Goal: Navigation & Orientation: Find specific page/section

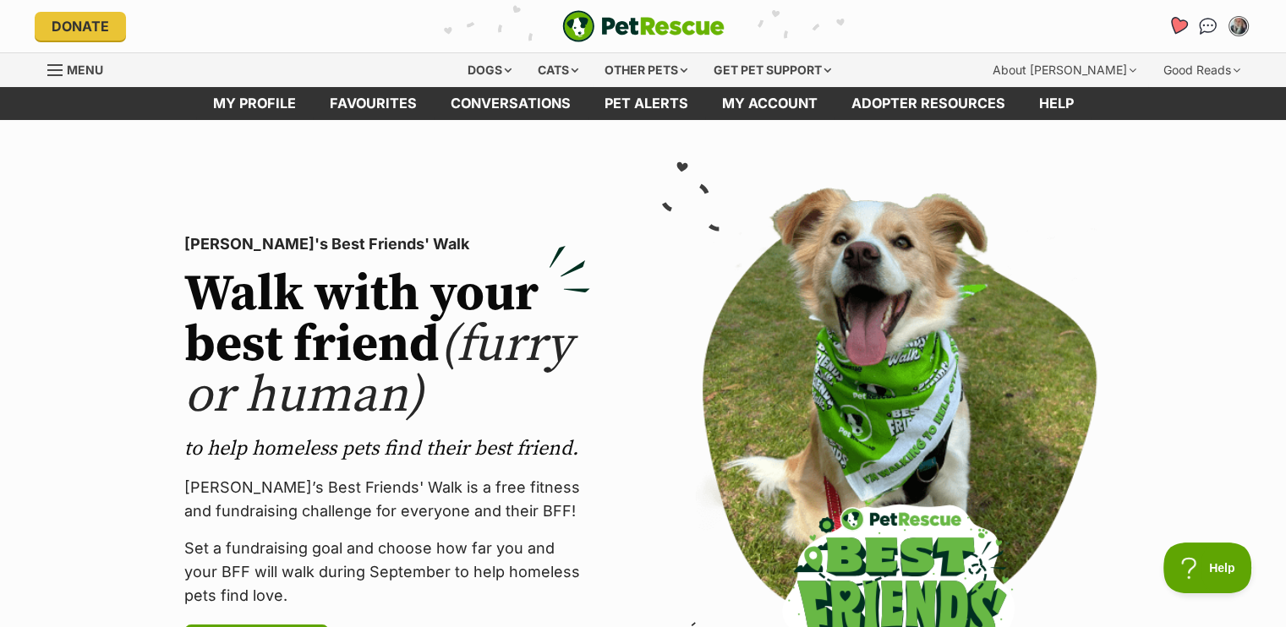
click at [1179, 22] on icon "Favourites" at bounding box center [1176, 25] width 20 height 19
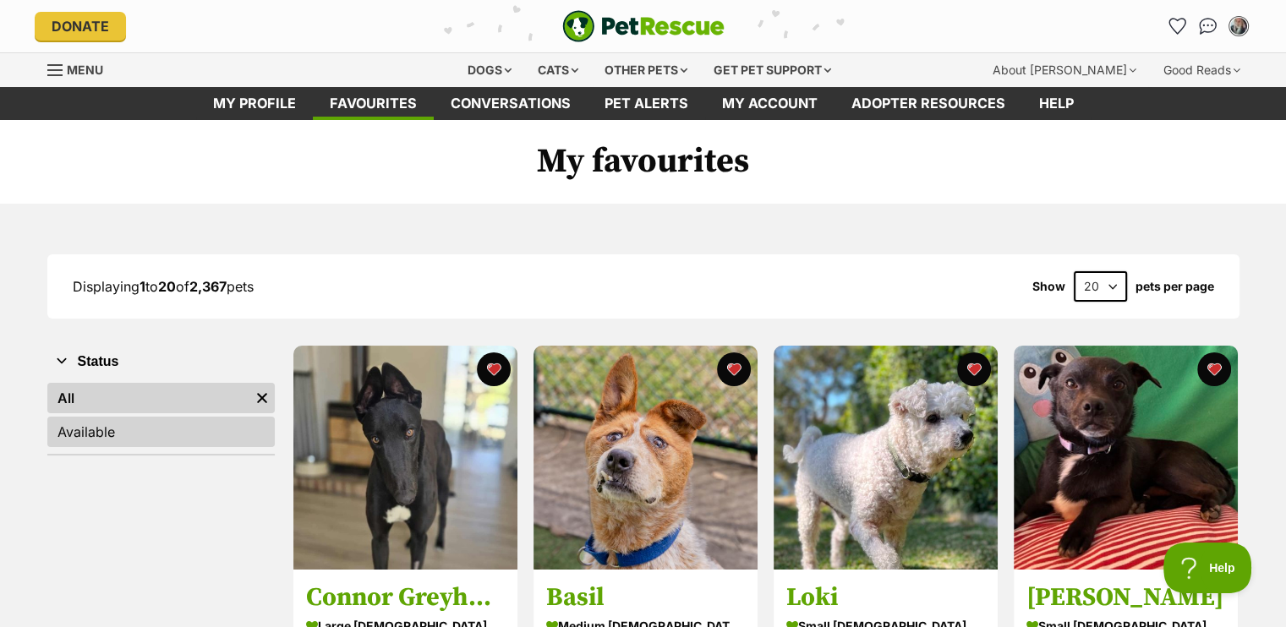
click at [85, 431] on link "Available" at bounding box center [160, 432] width 227 height 30
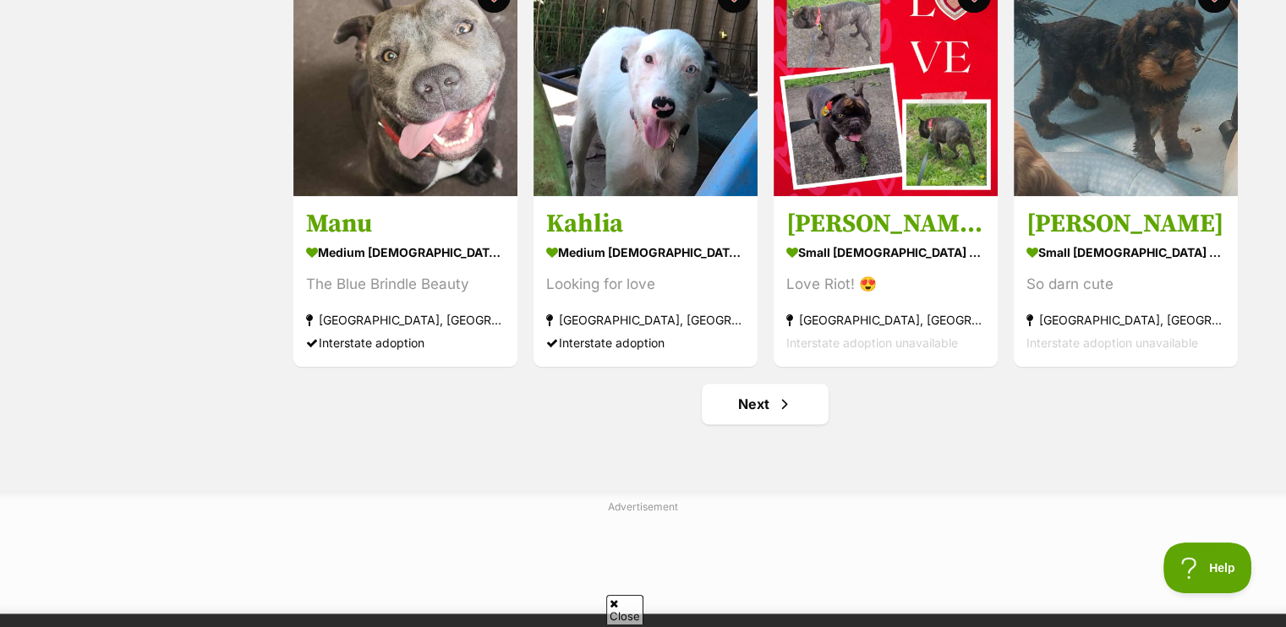
scroll to position [2028, 0]
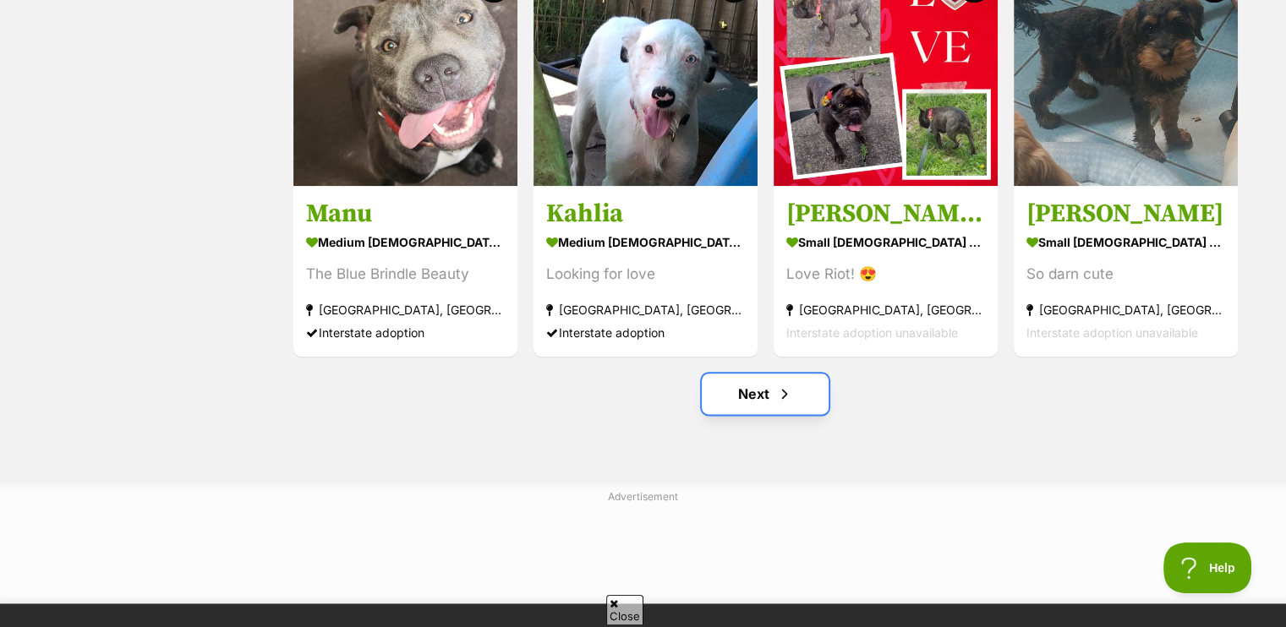
click at [761, 395] on link "Next" at bounding box center [764, 394] width 127 height 41
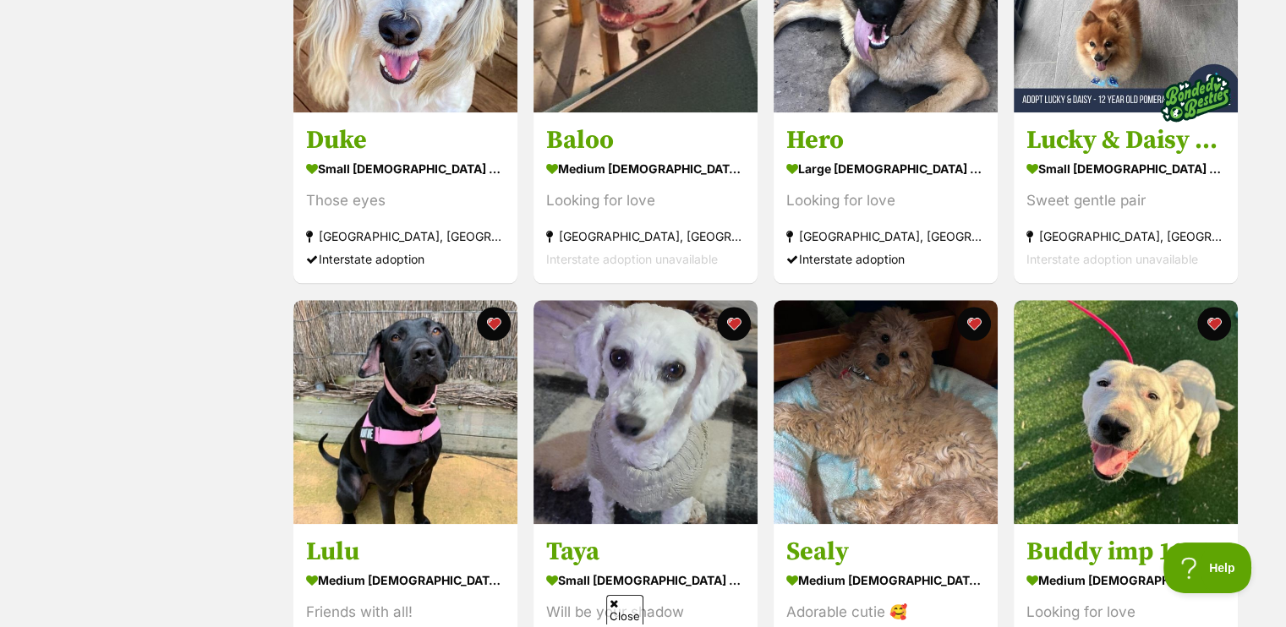
scroll to position [1775, 0]
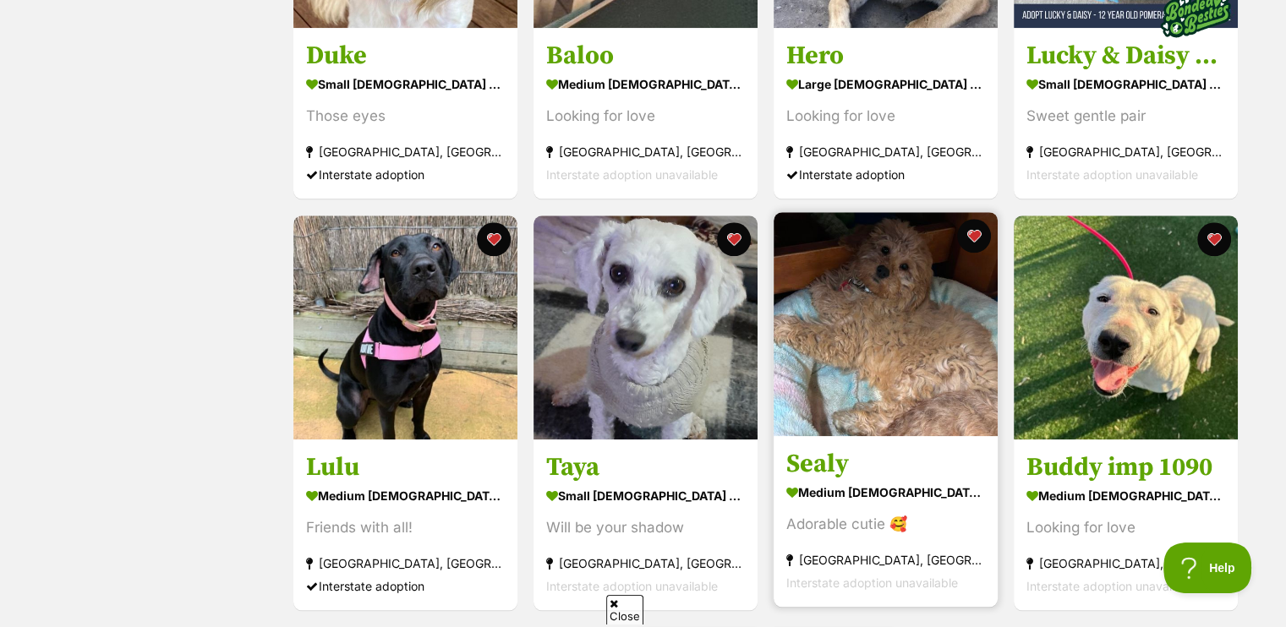
click at [822, 461] on h3 "Sealy" at bounding box center [885, 464] width 199 height 32
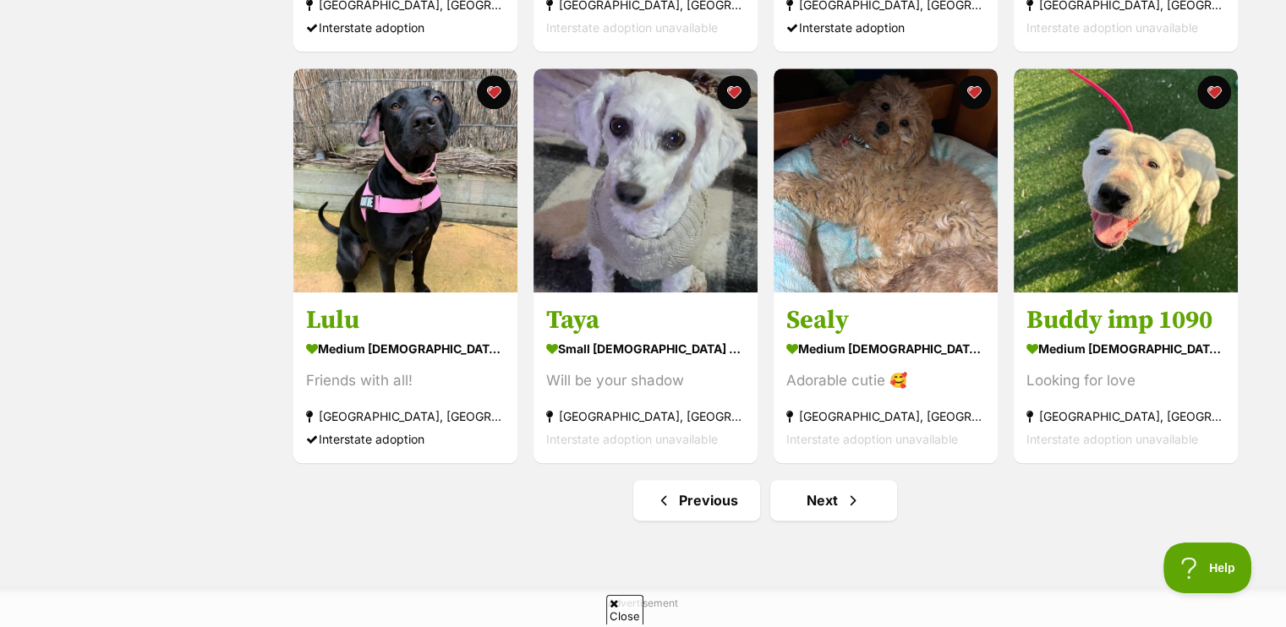
scroll to position [2028, 0]
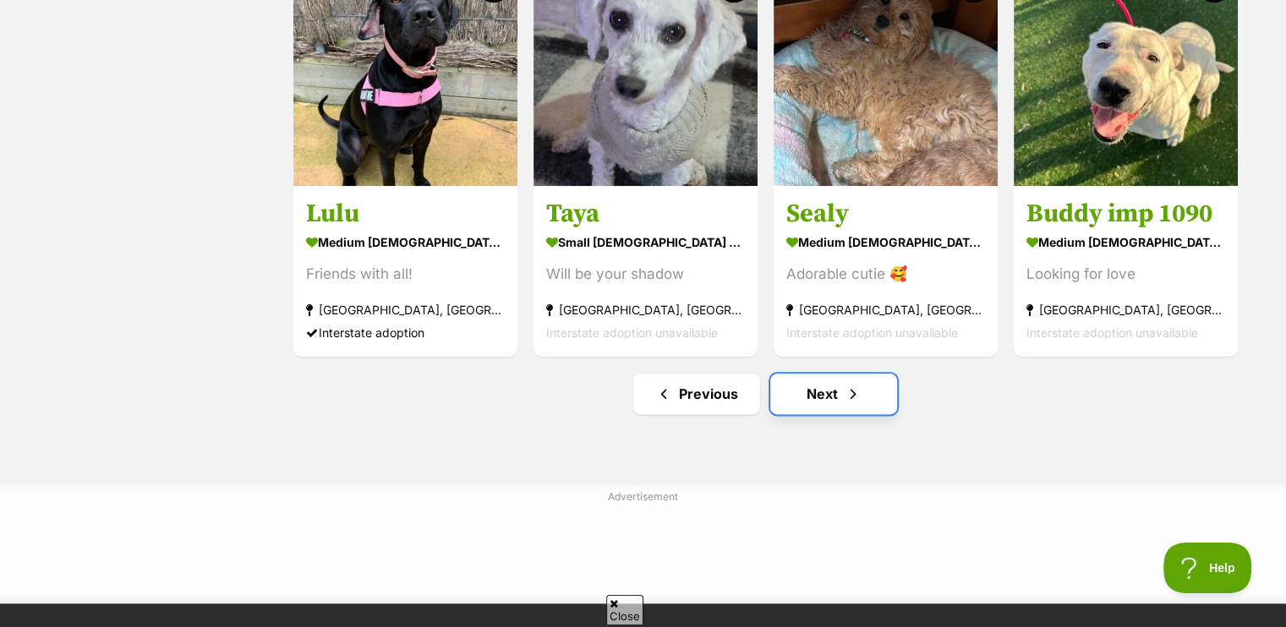
click at [822, 395] on link "Next" at bounding box center [833, 394] width 127 height 41
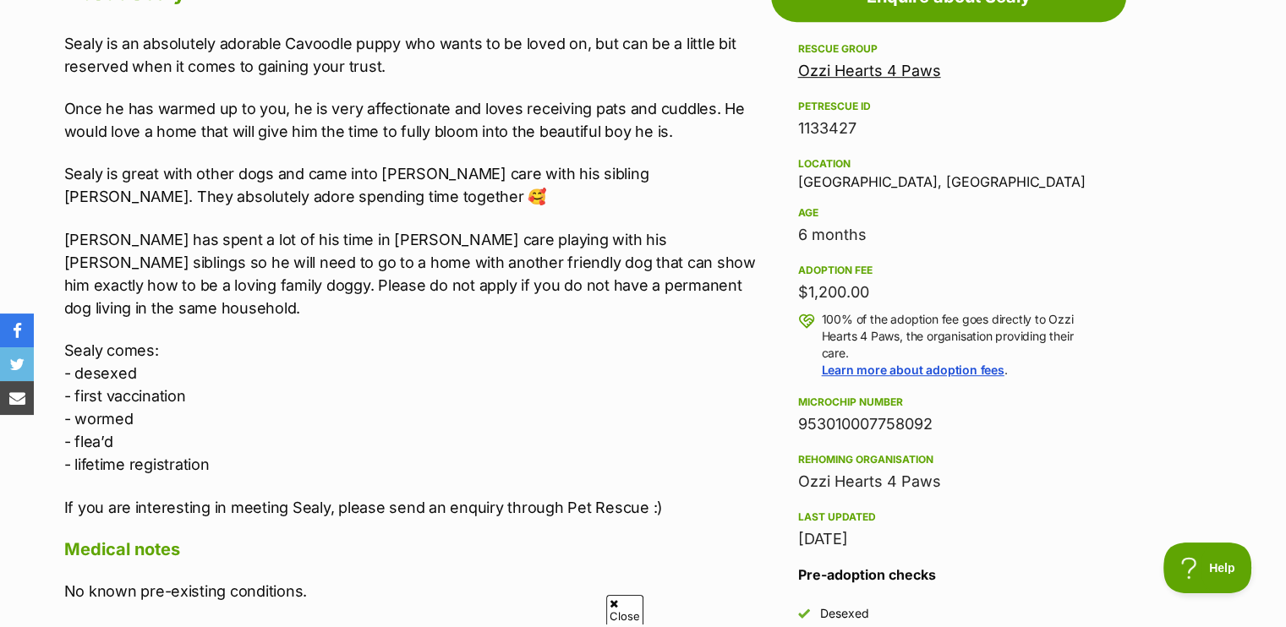
scroll to position [1014, 0]
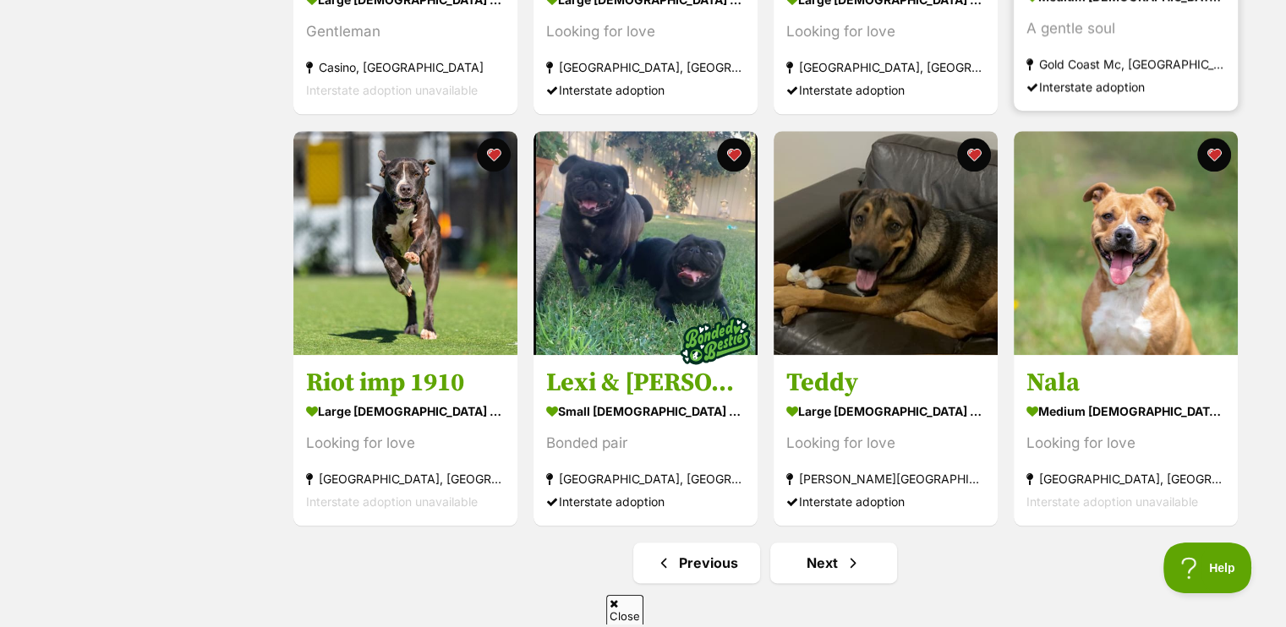
scroll to position [2028, 0]
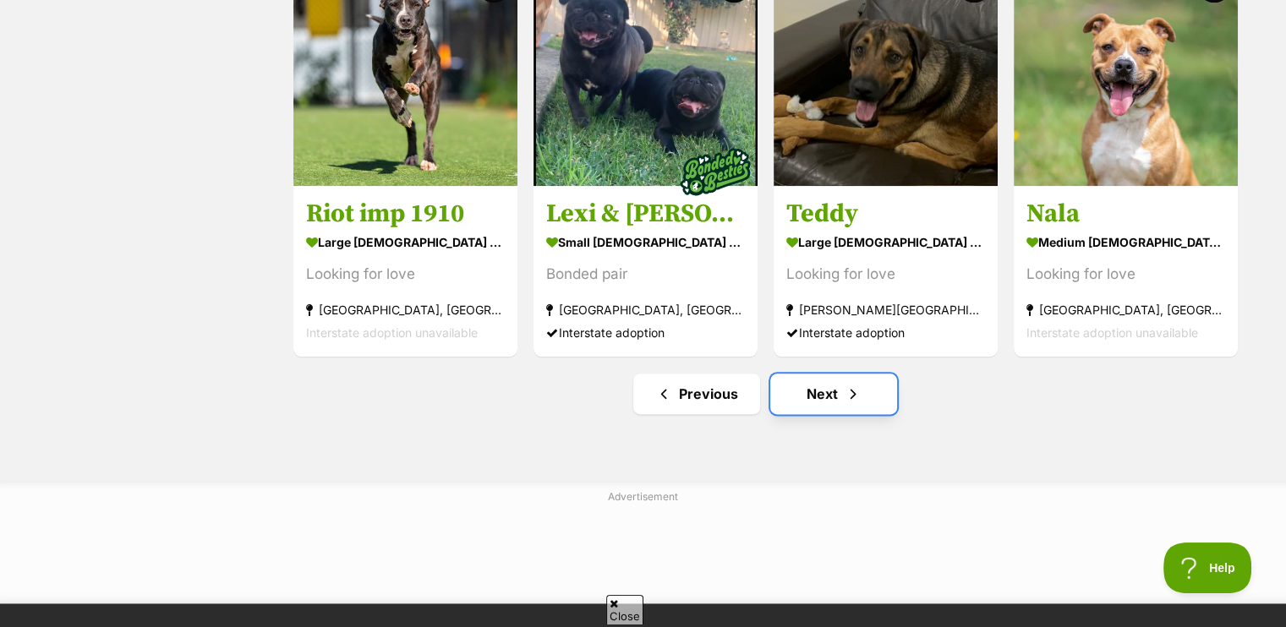
click at [819, 391] on link "Next" at bounding box center [833, 394] width 127 height 41
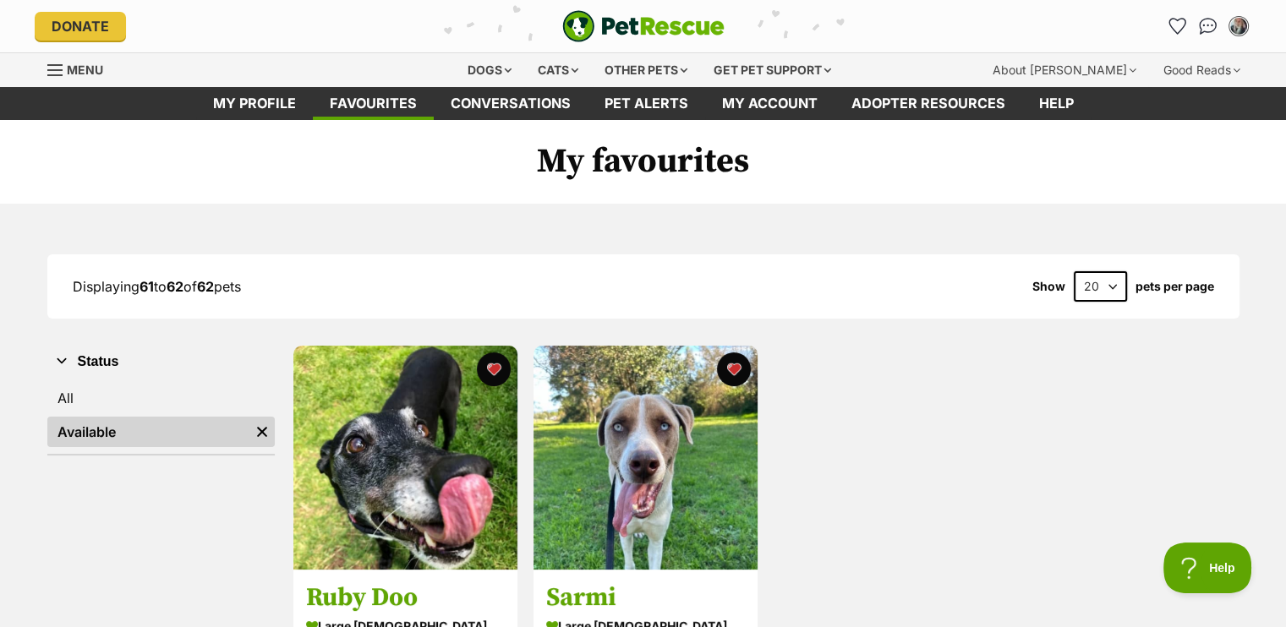
scroll to position [169, 0]
